Goal: Task Accomplishment & Management: Manage account settings

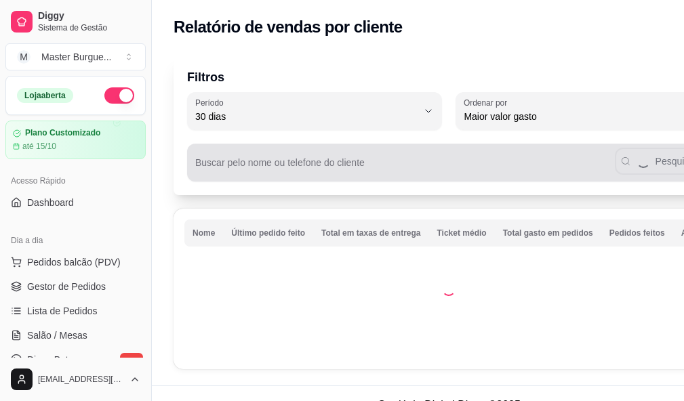
select select "30"
select select "HIGHEST_TOTAL_SPENT_WITH_ORDERS"
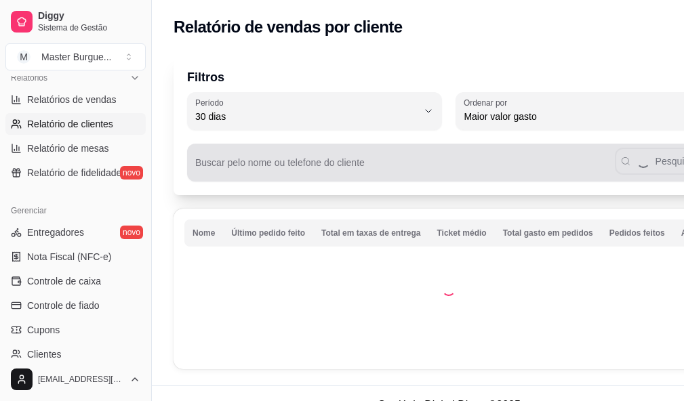
click at [267, 172] on input "Buscar pelo nome ou telefone do cliente" at bounding box center [405, 168] width 420 height 14
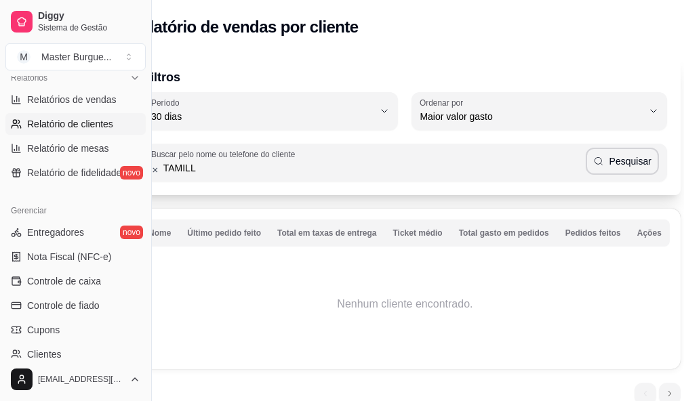
scroll to position [0, 0]
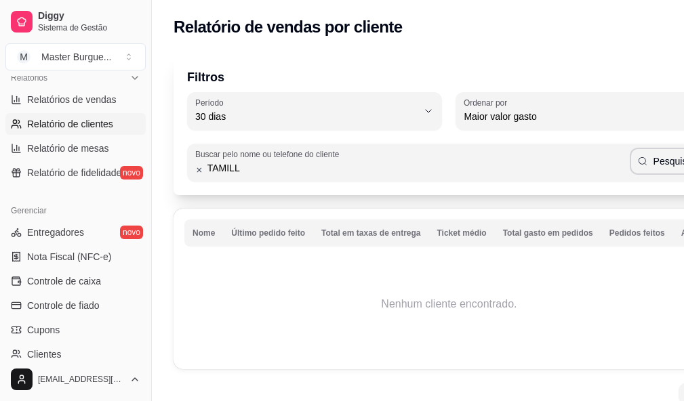
click at [292, 177] on div "Buscar pelo nome ou telefone do cliente TAMILL Pesquisar" at bounding box center [449, 163] width 524 height 38
type input "TAMIL"
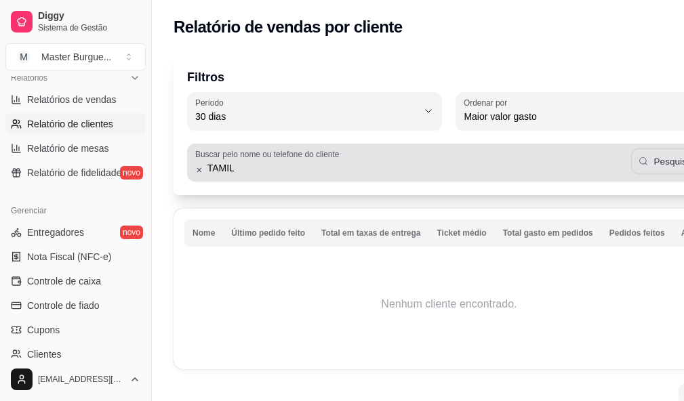
click at [656, 169] on button "Pesquisar" at bounding box center [666, 161] width 71 height 26
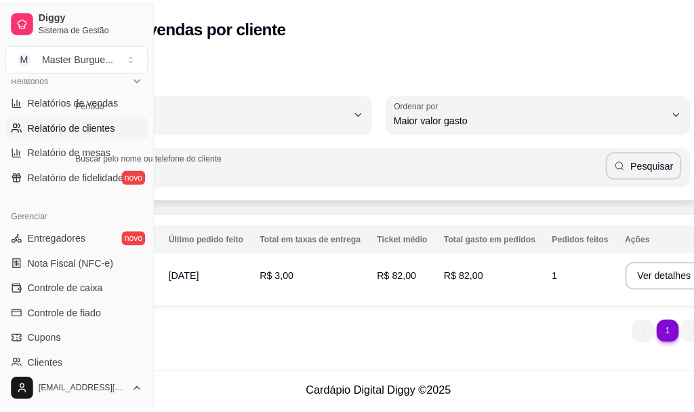
scroll to position [0, 123]
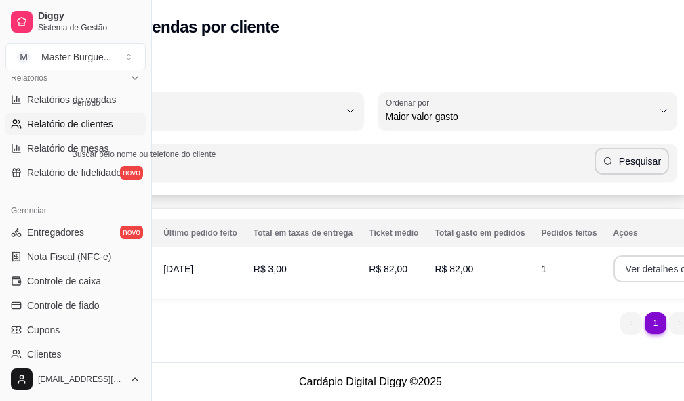
click at [614, 276] on button "Ver detalhes do cliente" at bounding box center [674, 269] width 121 height 27
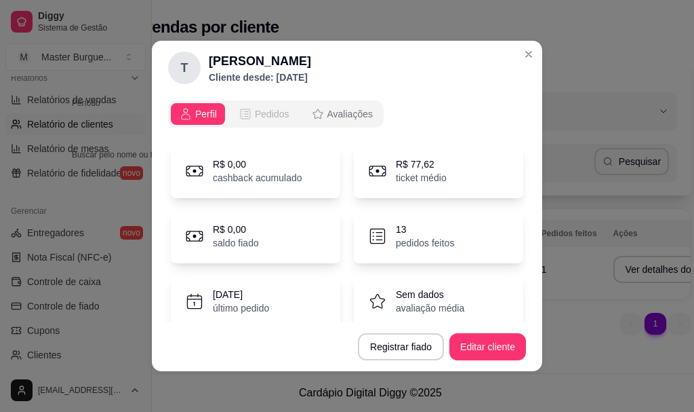
click at [245, 114] on icon "opções" at bounding box center [246, 114] width 14 height 14
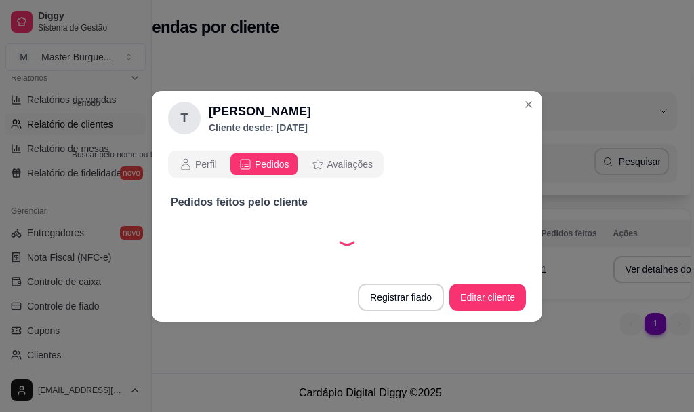
select select "30"
select select "ALL"
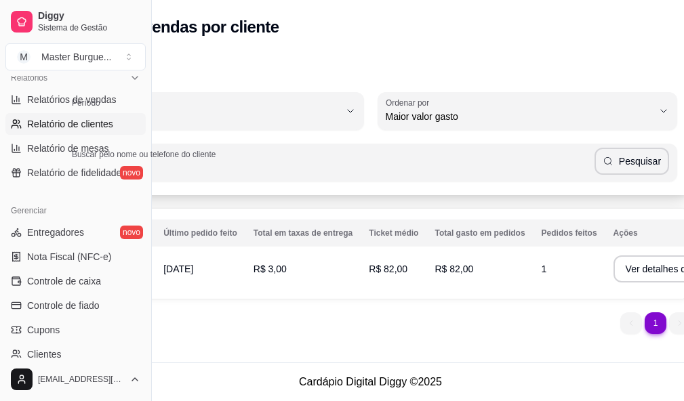
scroll to position [0, 0]
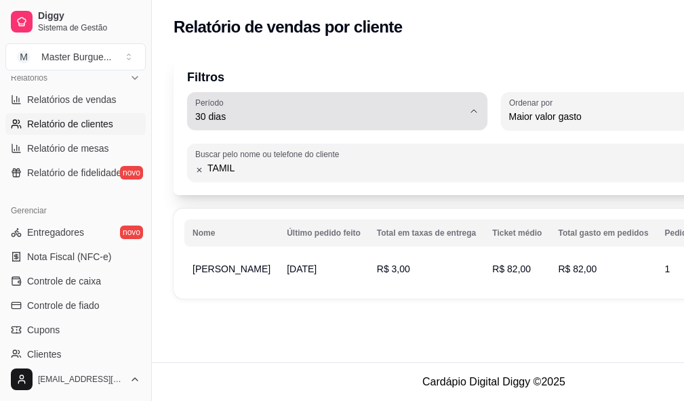
click at [245, 119] on span "30 dias" at bounding box center [329, 117] width 268 height 14
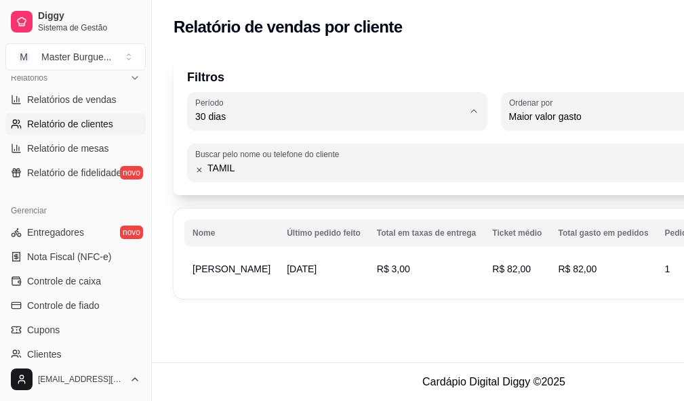
click at [222, 258] on span "45 dias" at bounding box center [329, 260] width 252 height 13
type input "45"
select select "45"
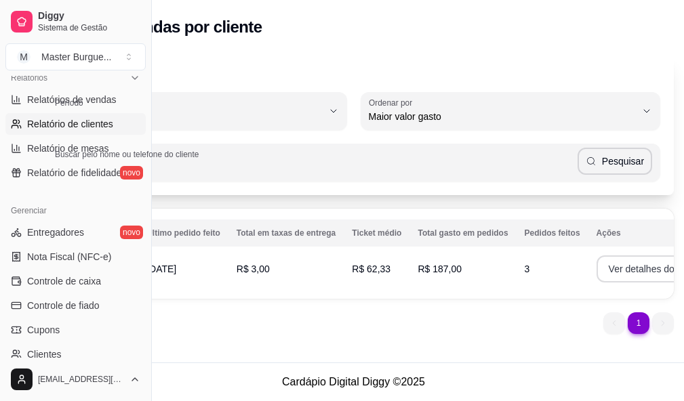
click at [597, 276] on button "Ver detalhes do cliente" at bounding box center [657, 269] width 121 height 27
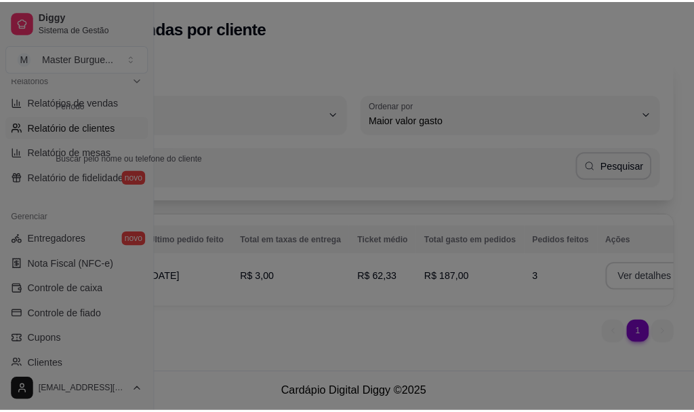
scroll to position [0, 137]
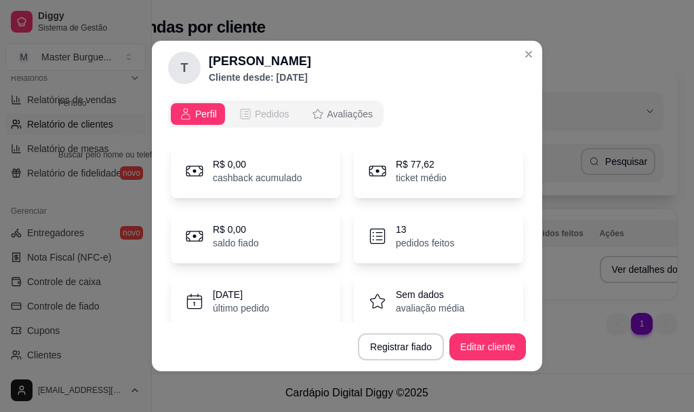
click at [269, 115] on span "Pedidos" at bounding box center [272, 114] width 35 height 14
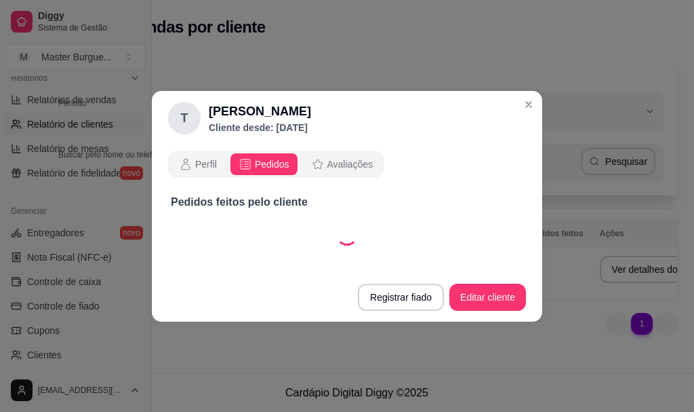
select select "30"
select select "ALL"
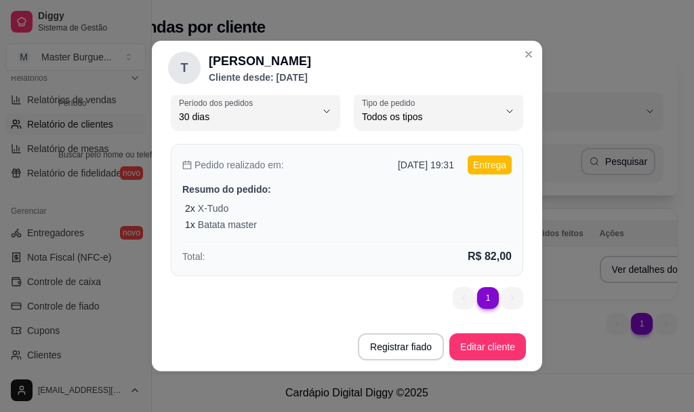
scroll to position [8, 0]
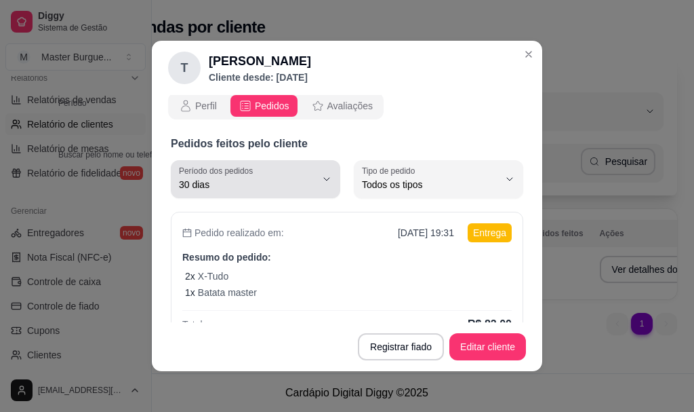
click at [321, 174] on icon "button" at bounding box center [326, 179] width 11 height 11
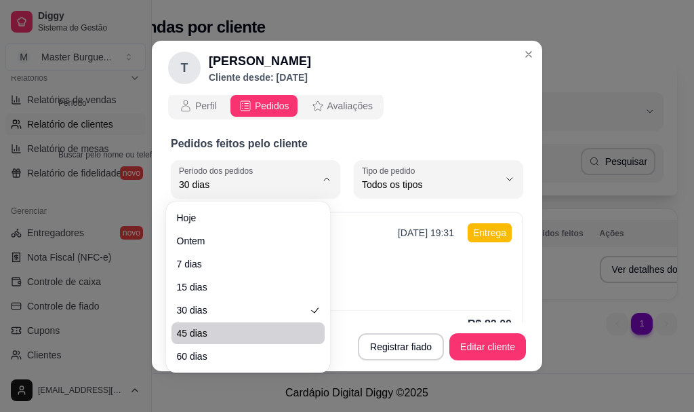
scroll to position [0, 0]
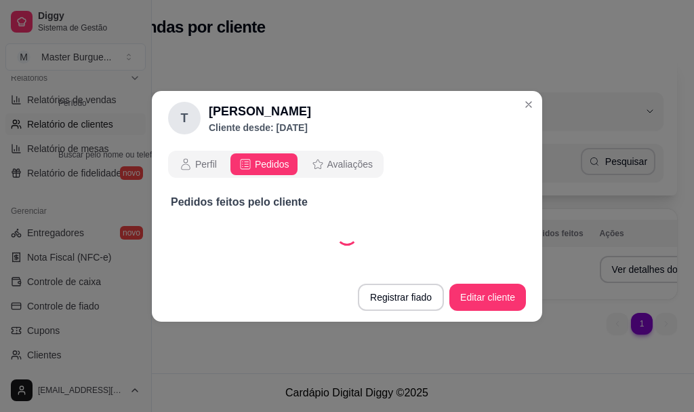
select select "45"
select select "ALL"
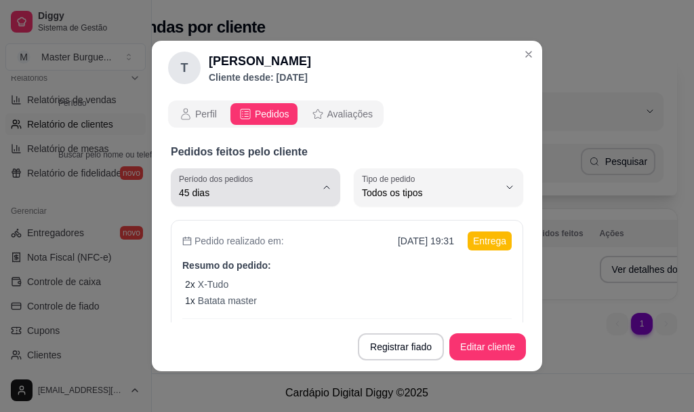
click at [218, 184] on label "Período dos pedidos" at bounding box center [218, 179] width 79 height 12
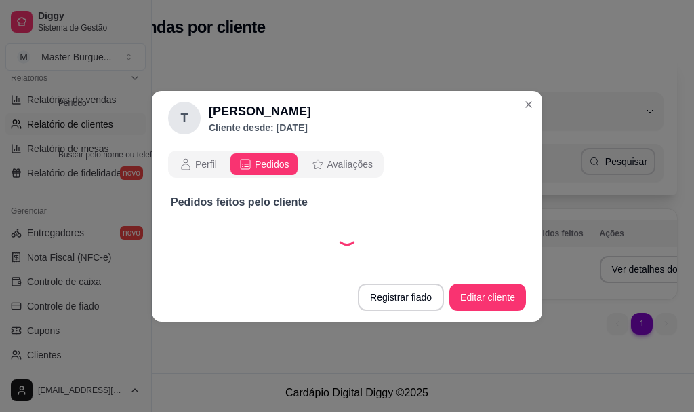
select select "30"
select select "ALL"
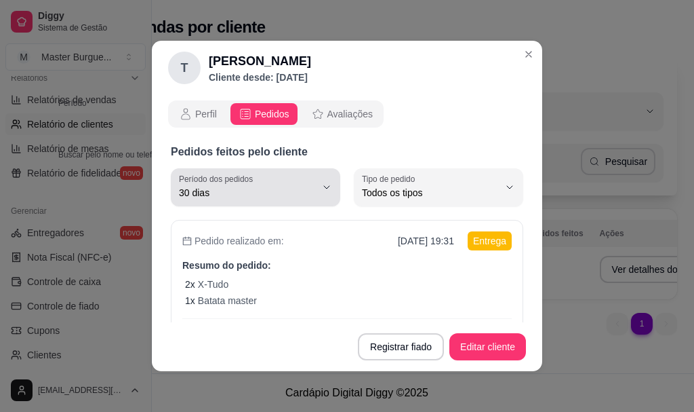
click at [266, 177] on div "30 dias" at bounding box center [247, 187] width 137 height 27
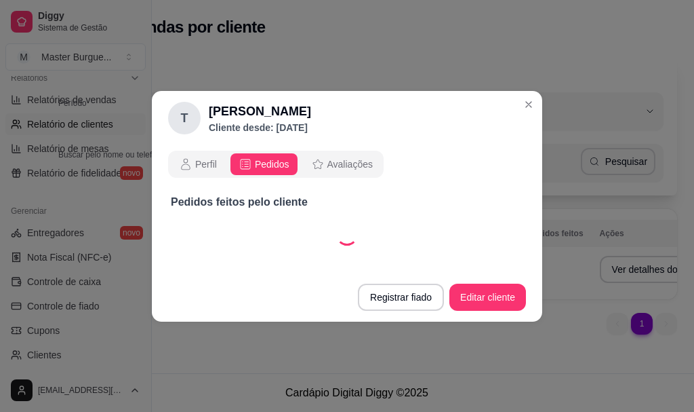
select select "45"
select select "ALL"
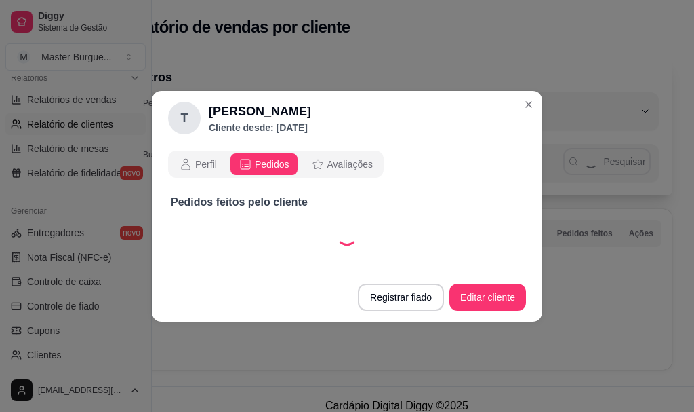
scroll to position [0, 34]
select select "45"
select select "ALL"
select select "45"
select select "ALL"
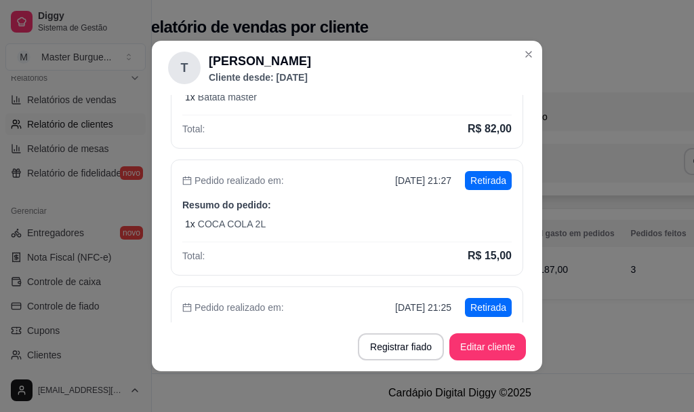
scroll to position [136, 0]
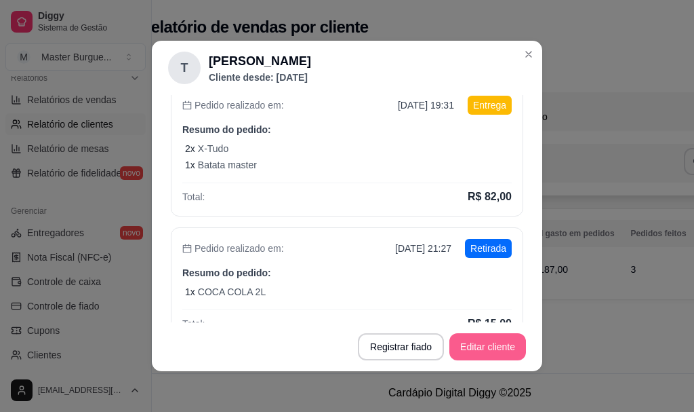
click at [485, 342] on button "Editar cliente" at bounding box center [488, 346] width 77 height 27
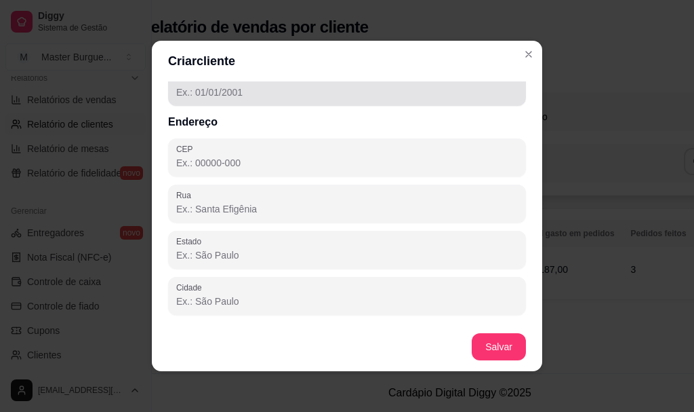
scroll to position [203, 0]
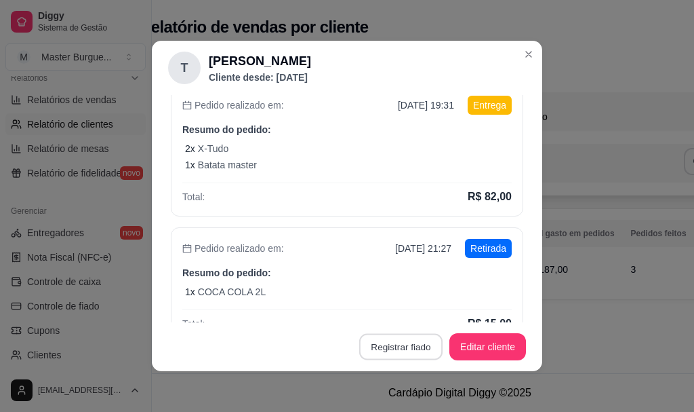
click at [406, 351] on button "Registrar fiado" at bounding box center [400, 347] width 83 height 26
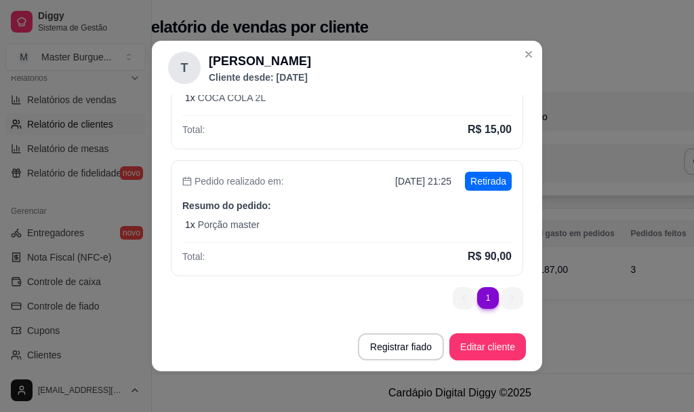
scroll to position [3, 0]
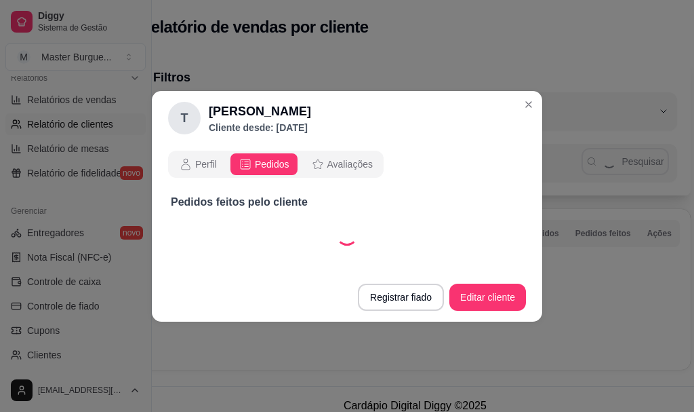
select select "45"
select select "ALL"
select select "45"
select select "ALL"
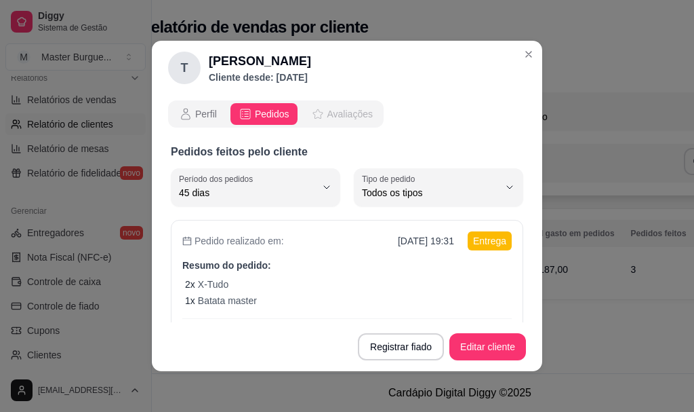
click at [328, 110] on span "Avaliações" at bounding box center [350, 114] width 45 height 14
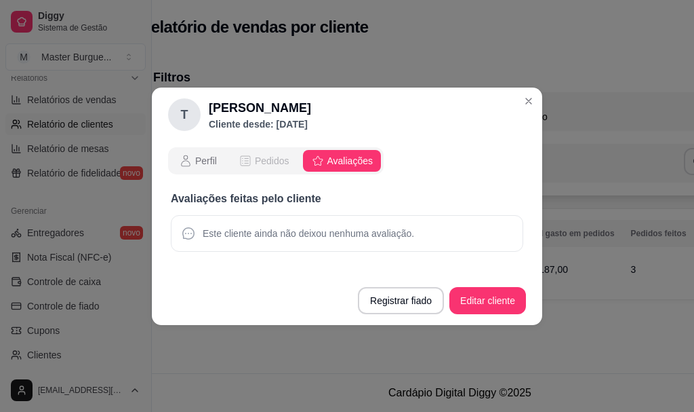
click at [248, 152] on button "Pedidos" at bounding box center [264, 161] width 67 height 22
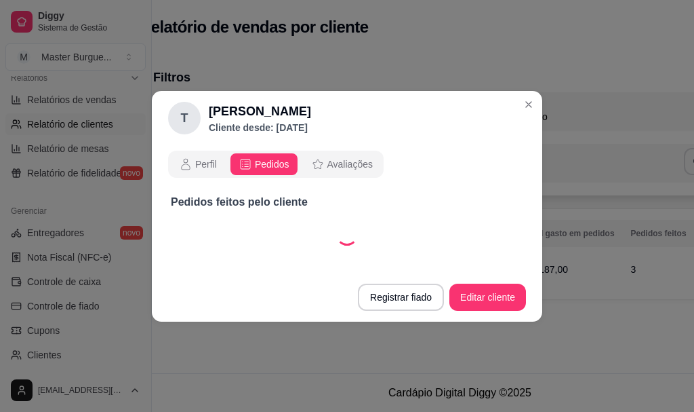
select select "30"
select select "ALL"
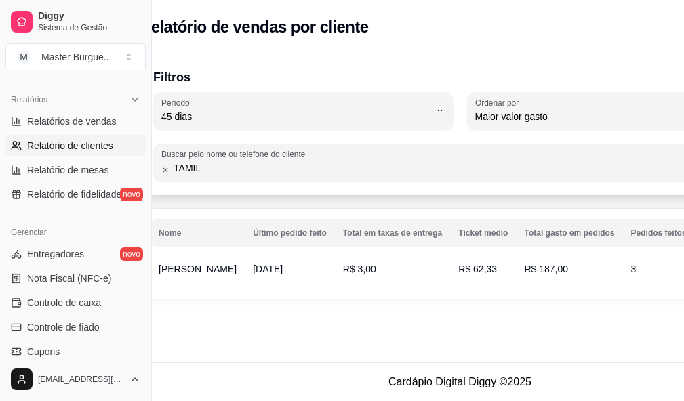
scroll to position [542, 0]
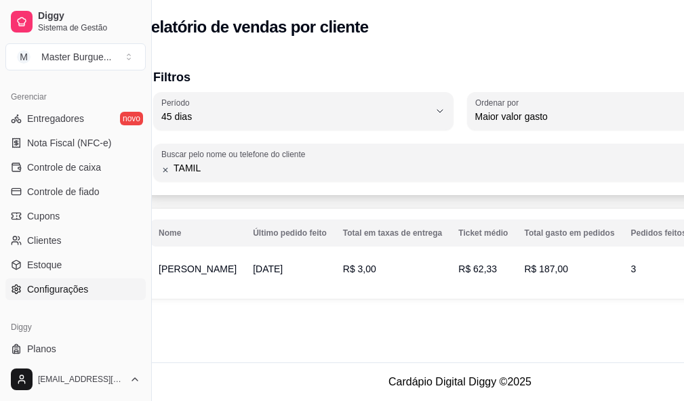
click at [93, 292] on link "Configurações" at bounding box center [75, 290] width 140 height 22
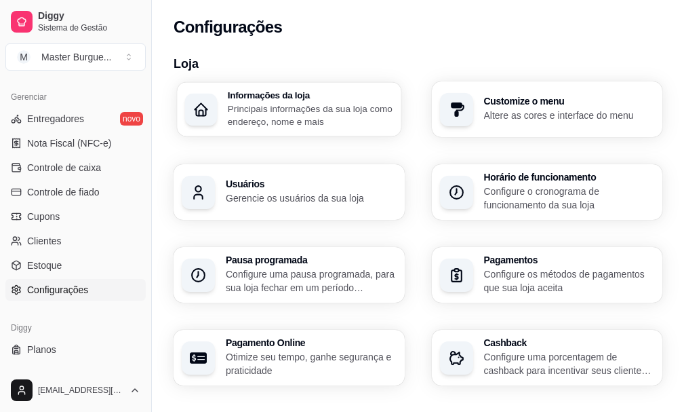
click at [271, 92] on h3 "Informações da loja" at bounding box center [310, 94] width 165 height 9
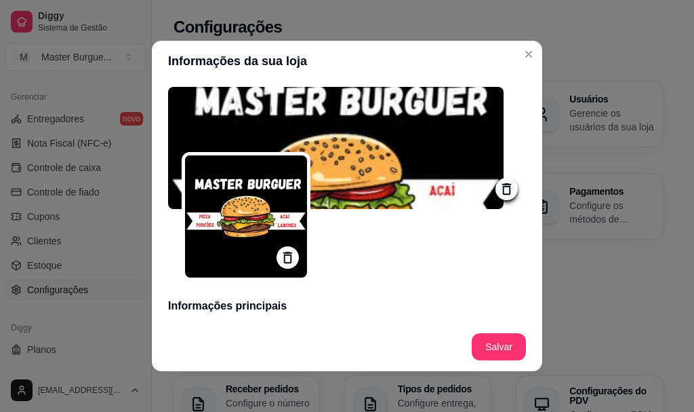
click at [245, 199] on img at bounding box center [246, 216] width 122 height 122
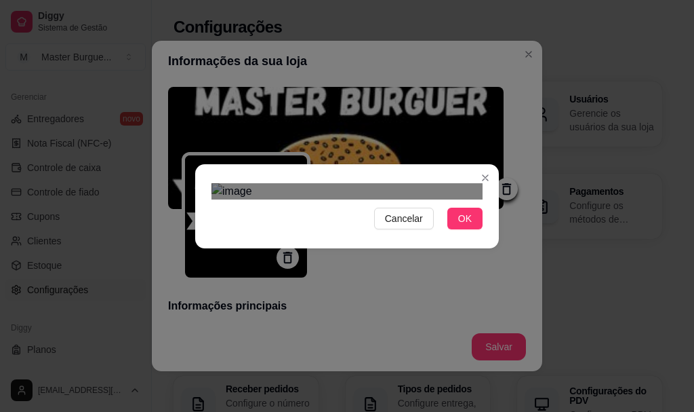
click at [458, 226] on span "OK" at bounding box center [465, 218] width 14 height 15
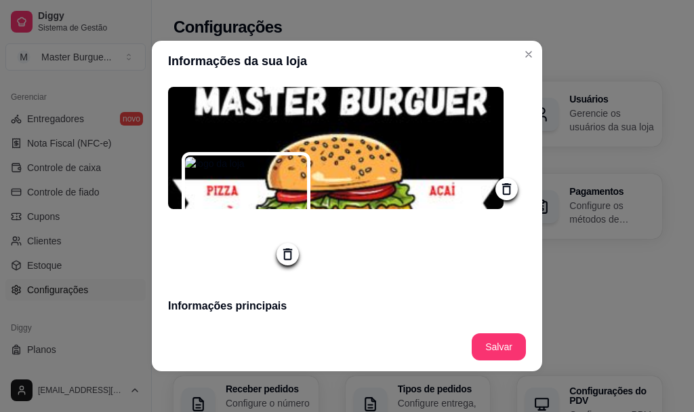
click at [417, 158] on img at bounding box center [336, 148] width 336 height 122
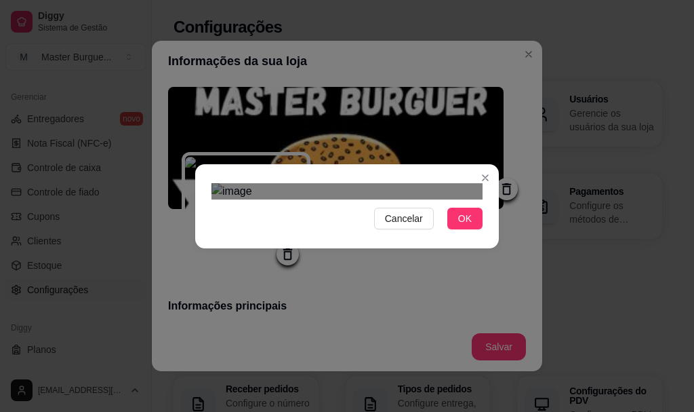
click at [463, 183] on div at bounding box center [347, 191] width 271 height 16
click at [472, 199] on img at bounding box center [347, 191] width 271 height 16
click at [451, 199] on img at bounding box center [347, 191] width 271 height 16
click at [370, 199] on img at bounding box center [347, 191] width 271 height 16
click at [488, 235] on div "Cancelar OK" at bounding box center [347, 206] width 304 height 57
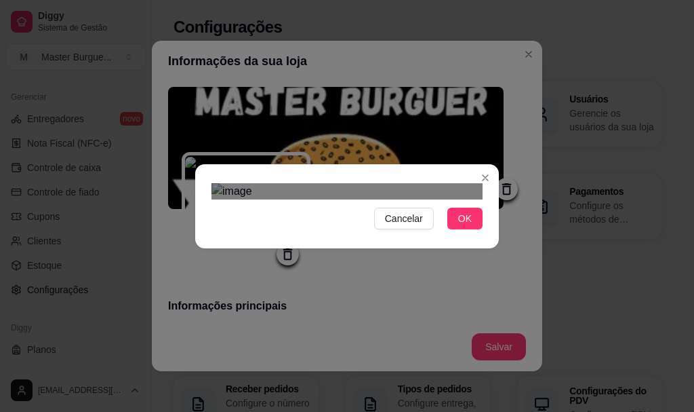
click at [405, 199] on img at bounding box center [347, 191] width 271 height 16
click at [453, 199] on img at bounding box center [347, 191] width 271 height 16
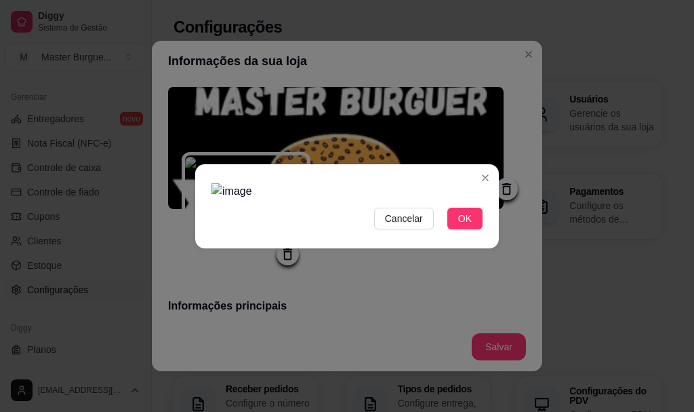
click at [377, 199] on img at bounding box center [347, 191] width 271 height 16
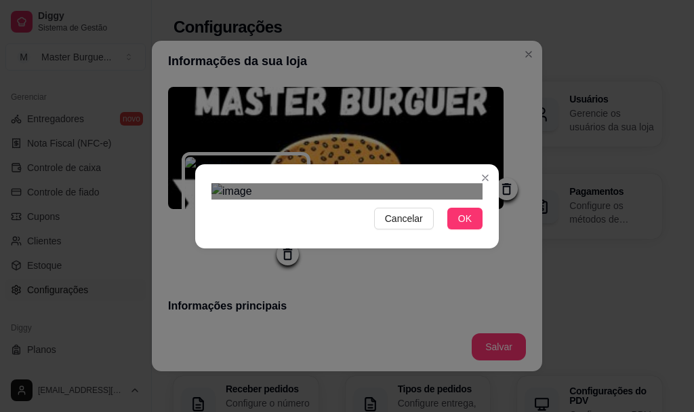
click at [498, 351] on div "Cancelar OK" at bounding box center [347, 206] width 694 height 412
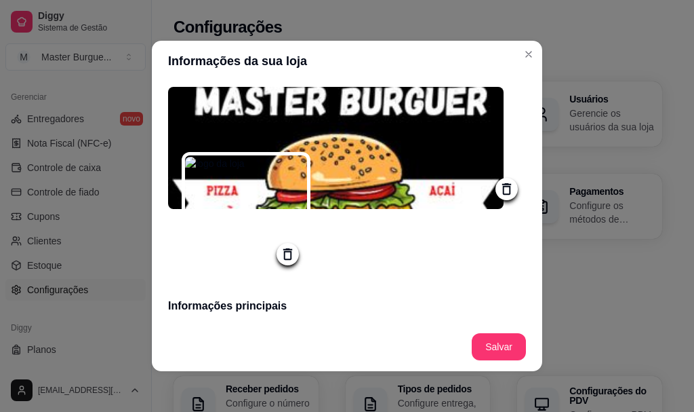
click at [516, 230] on div "Informações principais Nome da loja Master Burguer Número de contato [PHONE_NUM…" at bounding box center [347, 201] width 391 height 241
click at [499, 184] on icon at bounding box center [507, 189] width 16 height 16
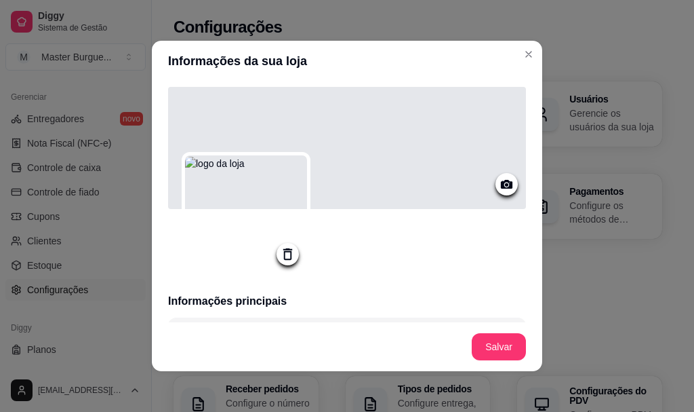
click at [499, 177] on icon at bounding box center [507, 184] width 16 height 16
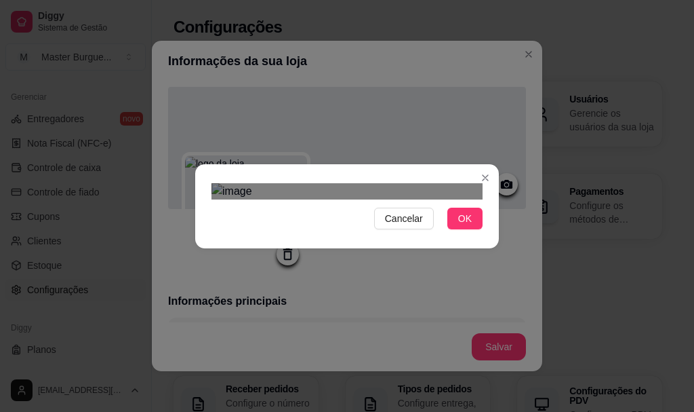
click at [519, 319] on div "Cancelar OK" at bounding box center [347, 206] width 694 height 412
click at [458, 226] on span "OK" at bounding box center [465, 218] width 14 height 15
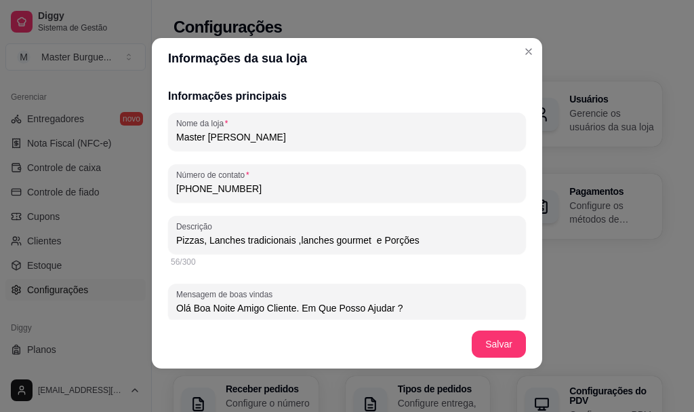
scroll to position [271, 0]
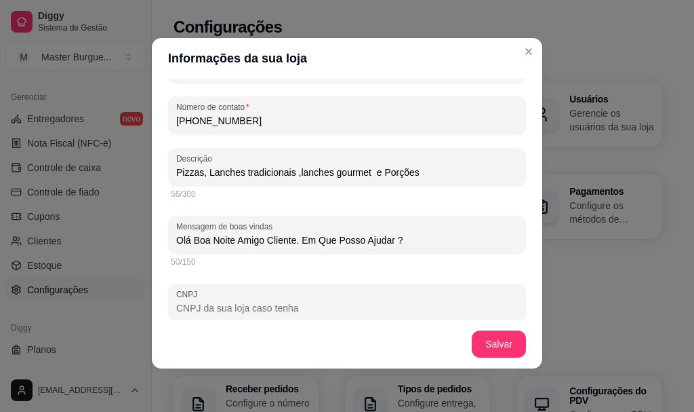
drag, startPoint x: 405, startPoint y: 239, endPoint x: 154, endPoint y: 254, distance: 252.0
click at [154, 254] on div "Informações principais Nome da loja Master Burguer Número de contato [PHONE_NUM…" at bounding box center [347, 199] width 391 height 241
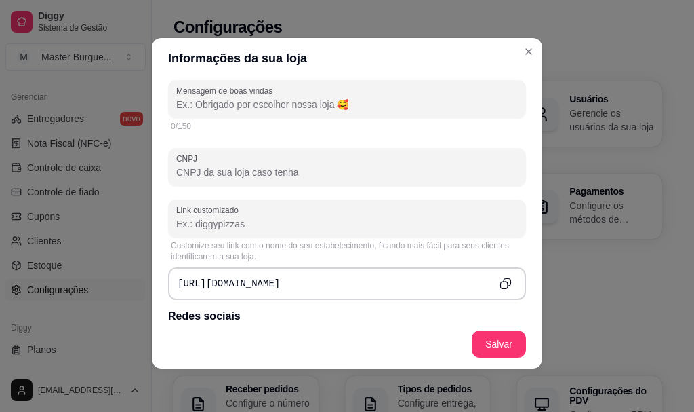
scroll to position [475, 0]
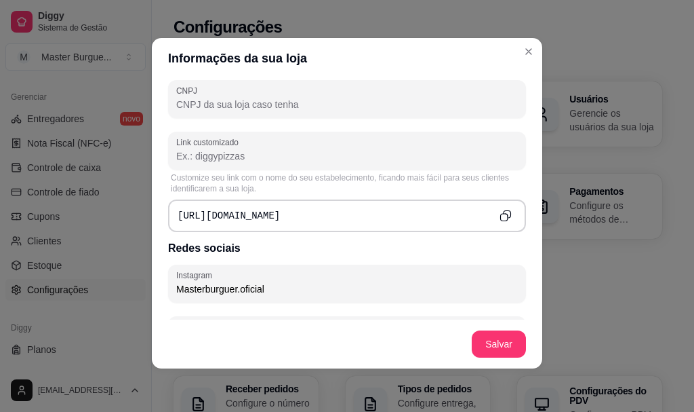
click at [197, 158] on input "Link customizado" at bounding box center [347, 156] width 342 height 14
click at [285, 155] on input "Link customizado" at bounding box center [347, 156] width 342 height 14
click at [328, 311] on div "Instagram Masterburguer.oficial Tiktok" at bounding box center [347, 309] width 358 height 90
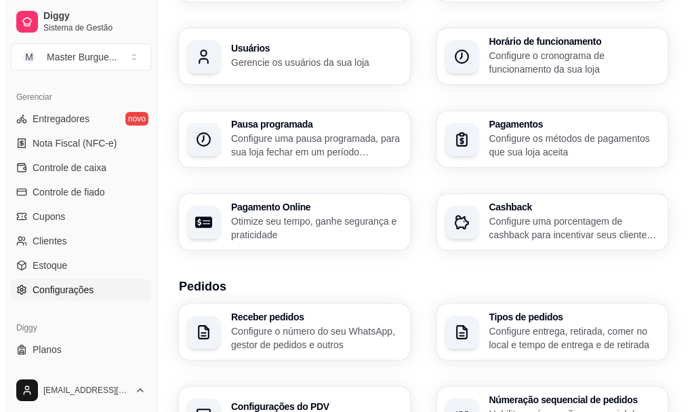
scroll to position [203, 0]
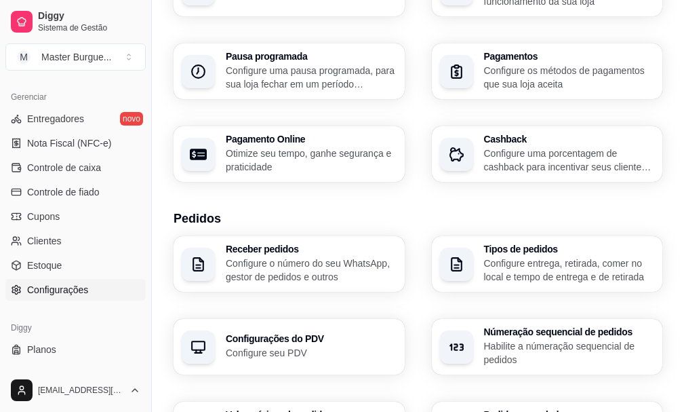
click at [233, 256] on p "Configure o número do seu WhatsApp, gestor de pedidos e outros" at bounding box center [311, 269] width 171 height 27
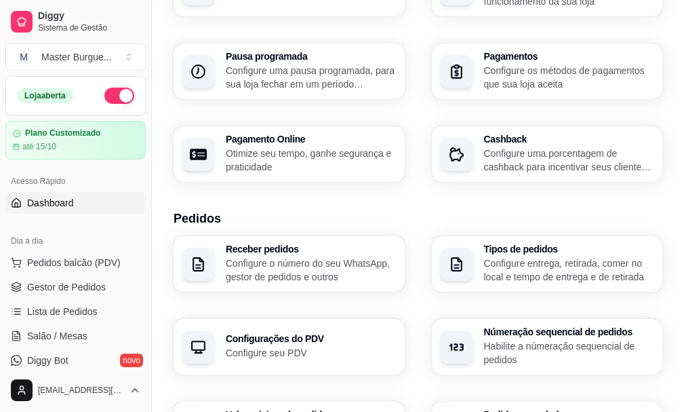
scroll to position [68, 0]
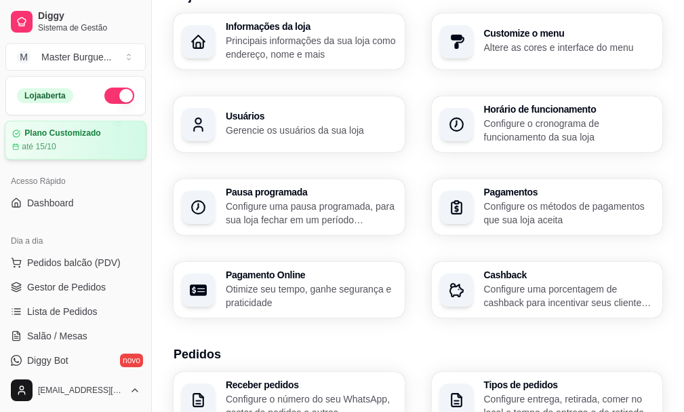
click at [47, 140] on div "Plano Customizado até 15/10" at bounding box center [75, 140] width 127 height 24
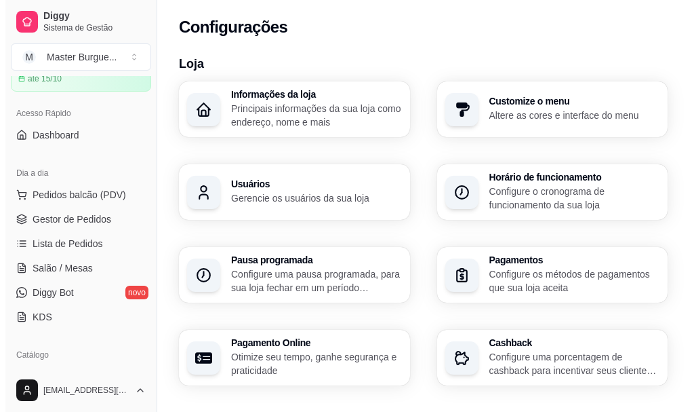
scroll to position [0, 0]
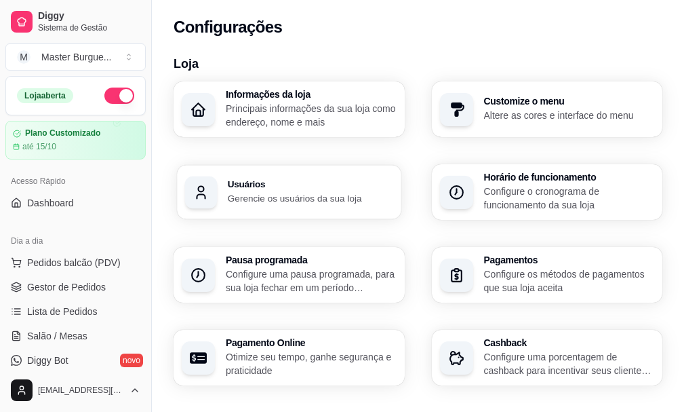
click at [393, 191] on p "Gerencie os usuários da sua loja" at bounding box center [310, 197] width 165 height 13
click at [606, 267] on p "Configure os métodos de pagamentos que sua loja aceita" at bounding box center [568, 280] width 165 height 26
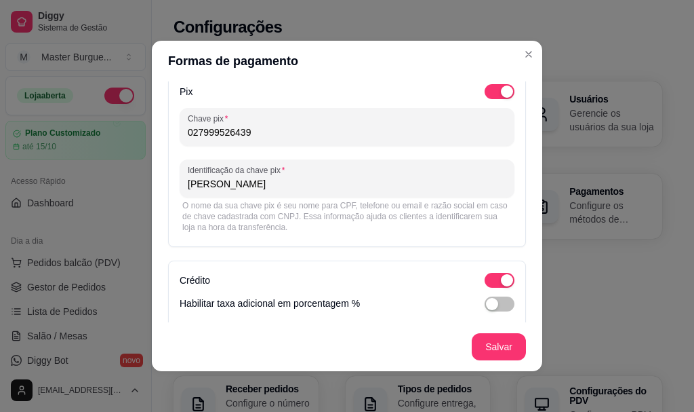
scroll to position [203, 0]
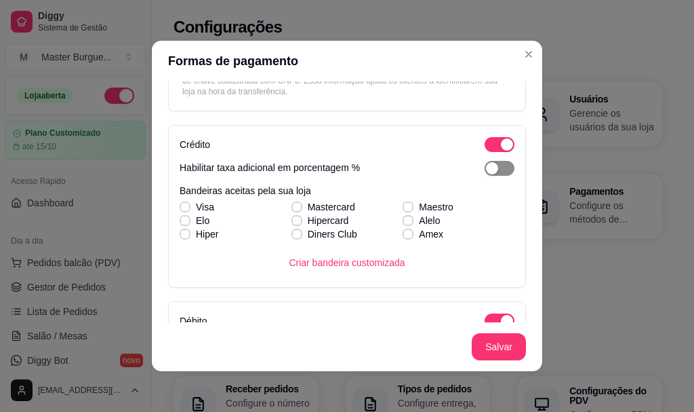
click at [485, 167] on button "button" at bounding box center [500, 168] width 30 height 15
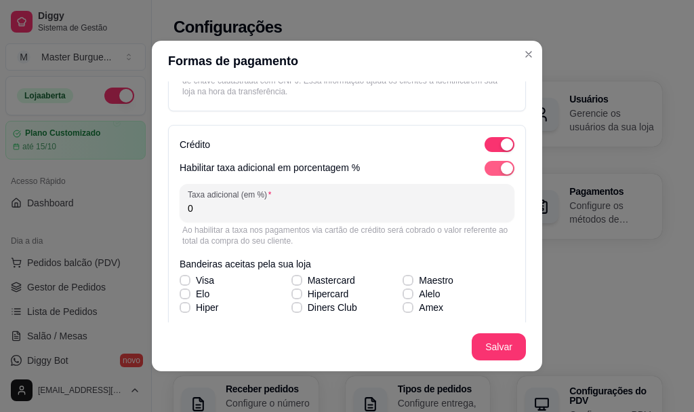
click at [485, 168] on button "button" at bounding box center [500, 168] width 30 height 15
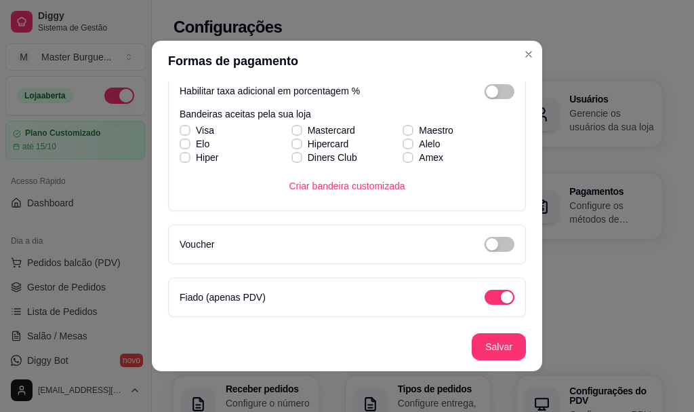
scroll to position [3, 0]
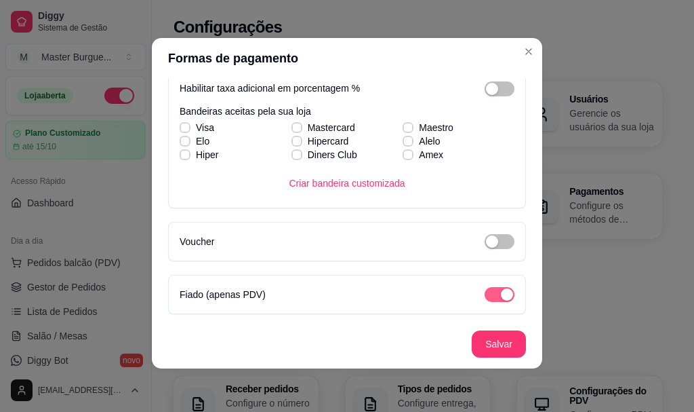
click at [501, 290] on div "button" at bounding box center [507, 294] width 12 height 12
click at [490, 297] on span "button" at bounding box center [500, 294] width 30 height 15
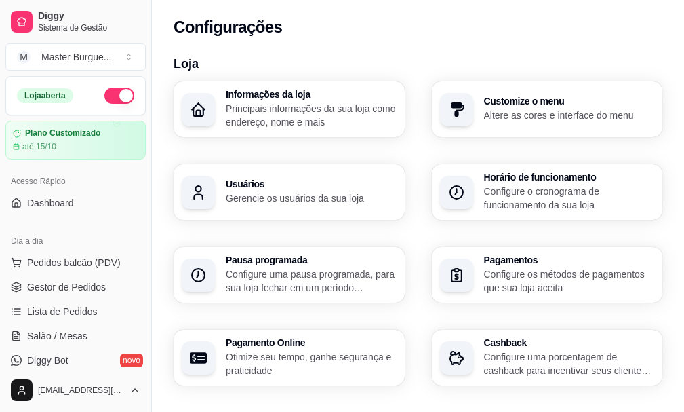
click at [290, 350] on p "Otimize seu tempo, ganhe segurança e praticidade" at bounding box center [311, 363] width 171 height 27
select select "4.98"
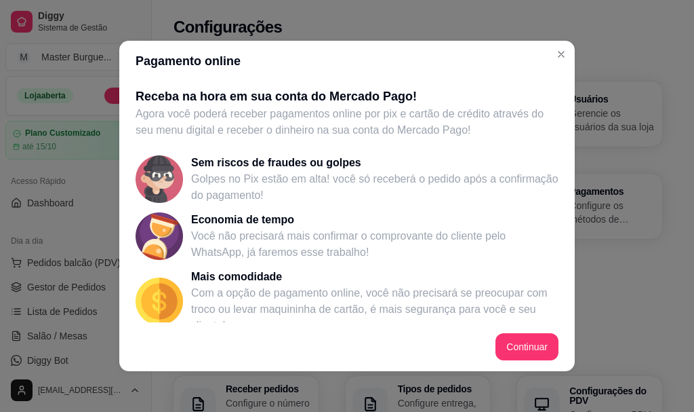
scroll to position [203, 0]
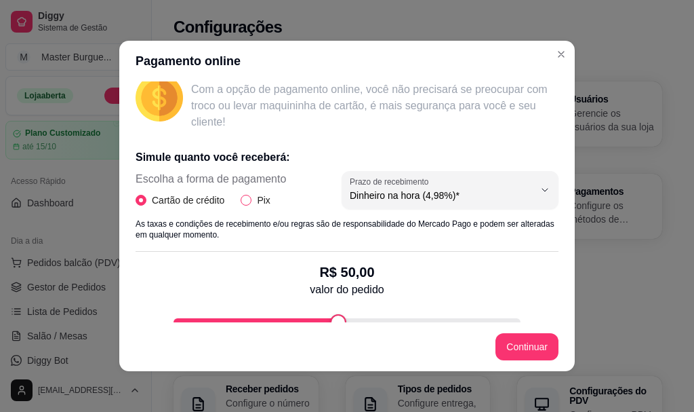
click at [252, 200] on span "Pix" at bounding box center [264, 200] width 24 height 15
click at [250, 200] on input "Pix" at bounding box center [246, 200] width 11 height 11
radio input "true"
radio input "false"
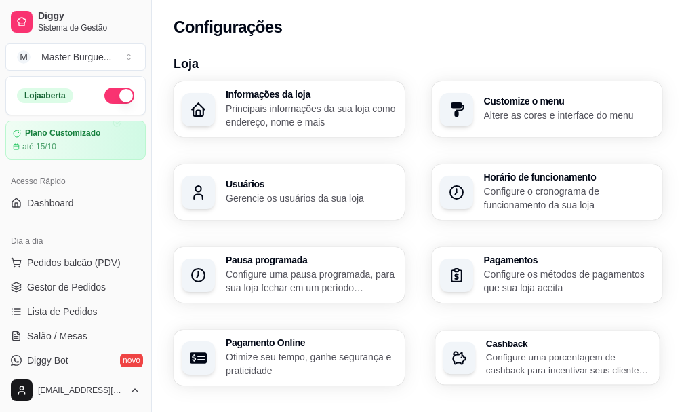
click at [486, 338] on div "Cashback Configure uma porcentagem de cashback para incentivar seus clientes a …" at bounding box center [568, 357] width 165 height 38
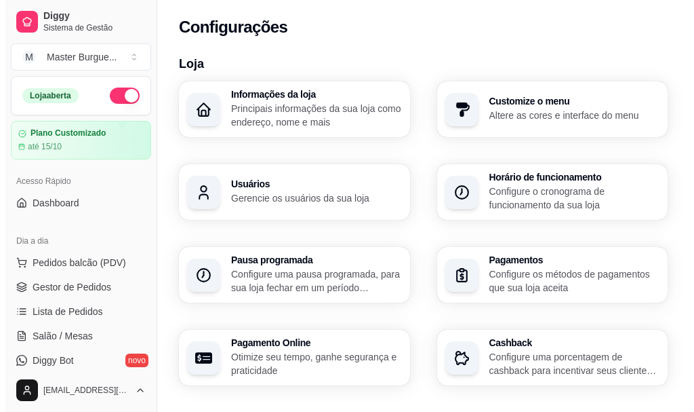
scroll to position [136, 0]
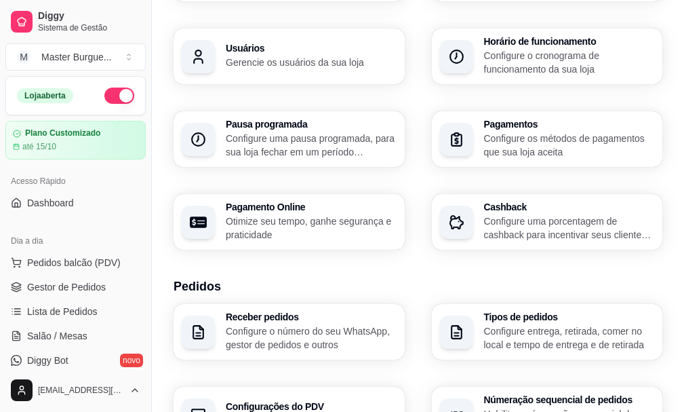
click at [432, 304] on div "Tipos de pedidos Configure entrega, retirada, comer no local e tempo de entrega…" at bounding box center [547, 332] width 231 height 56
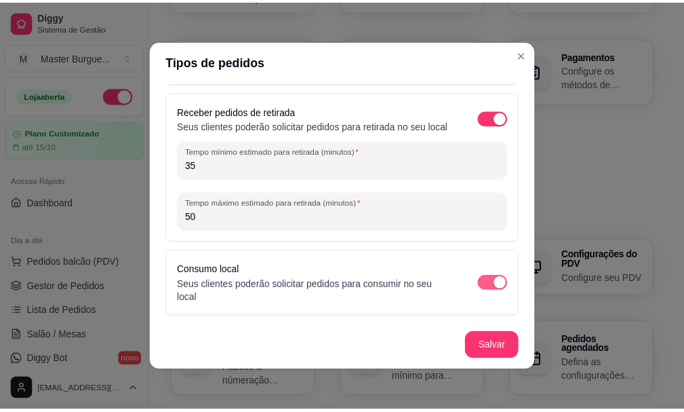
scroll to position [3, 0]
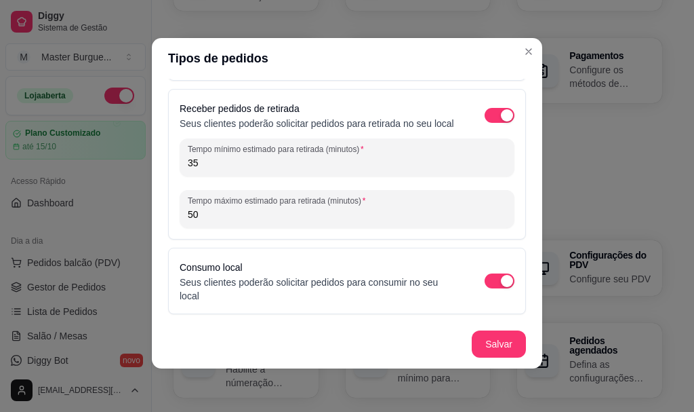
click at [526, 62] on header "Tipos de pedidos" at bounding box center [347, 58] width 391 height 41
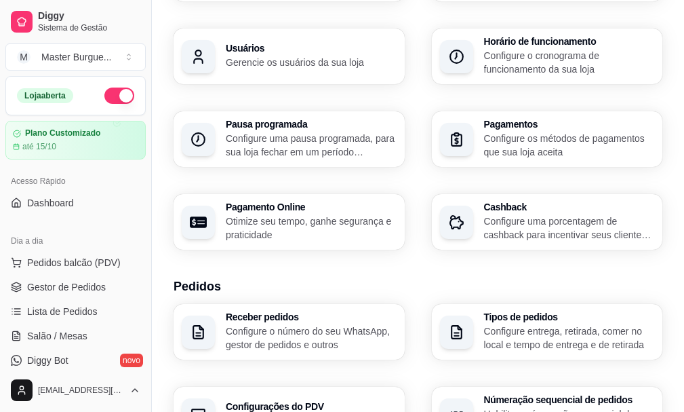
scroll to position [203, 0]
